Goal: Task Accomplishment & Management: Manage account settings

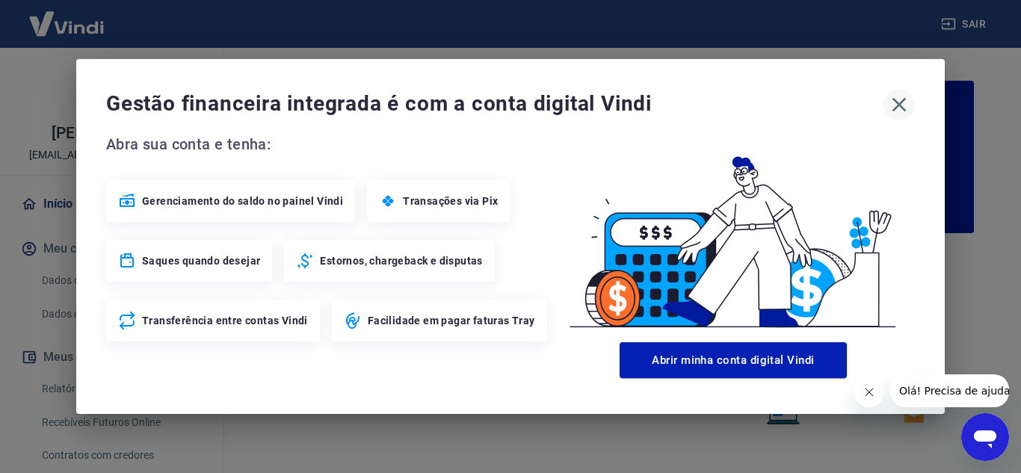
click at [899, 101] on icon "button" at bounding box center [899, 105] width 24 height 24
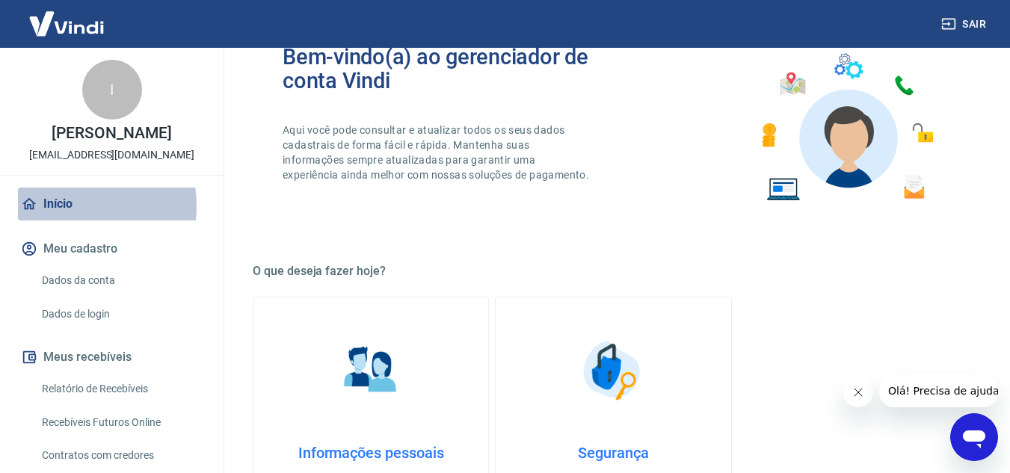
click at [62, 206] on link "Início" at bounding box center [112, 204] width 188 height 33
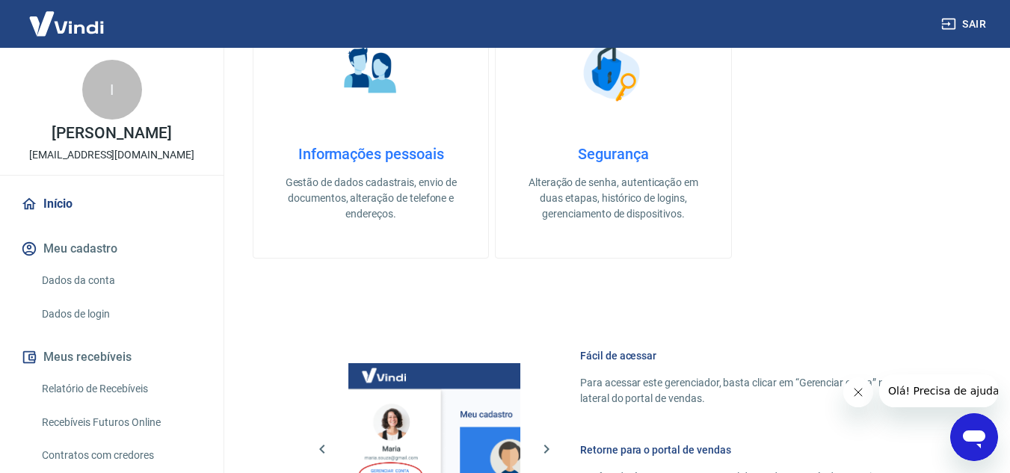
scroll to position [120, 0]
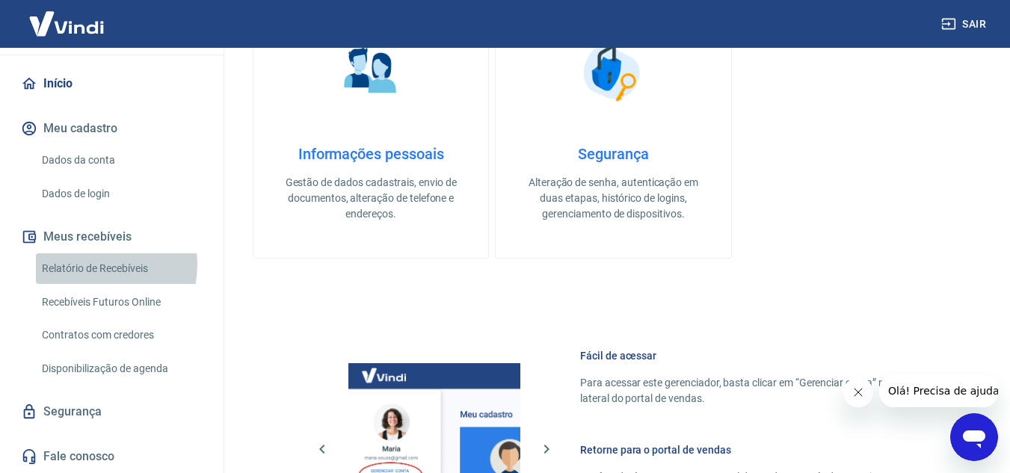
click at [93, 265] on link "Relatório de Recebíveis" at bounding box center [121, 268] width 170 height 31
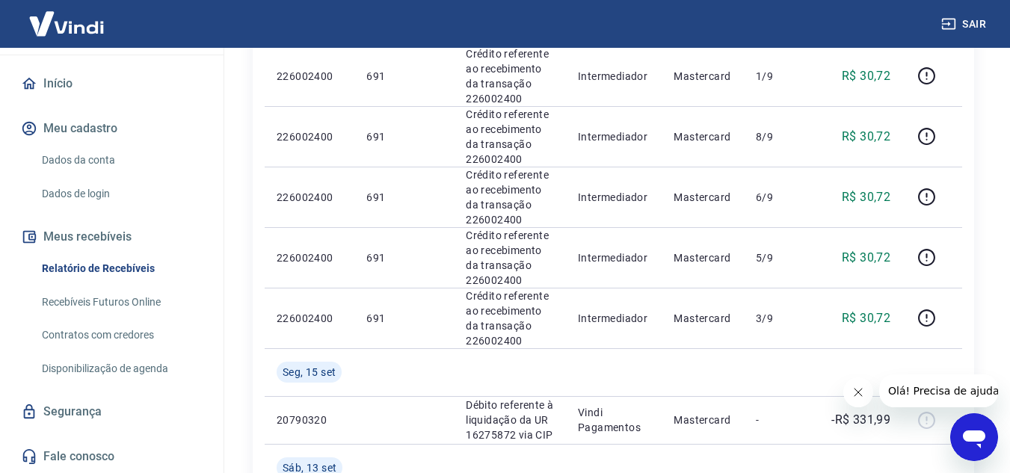
scroll to position [897, 0]
